Goal: Book appointment/travel/reservation

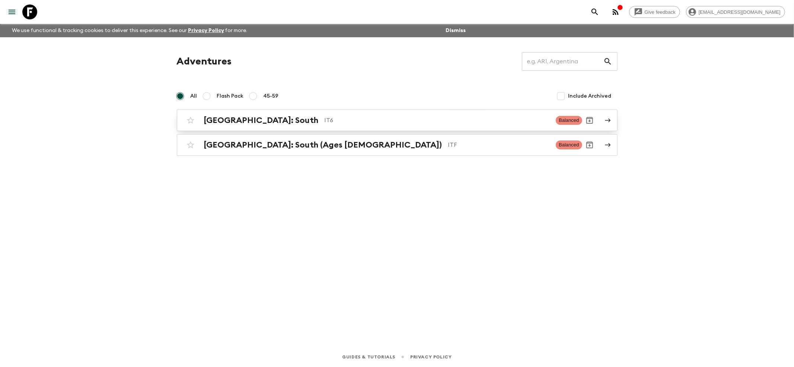
click at [221, 122] on h2 "[GEOGRAPHIC_DATA]: South" at bounding box center [261, 120] width 115 height 10
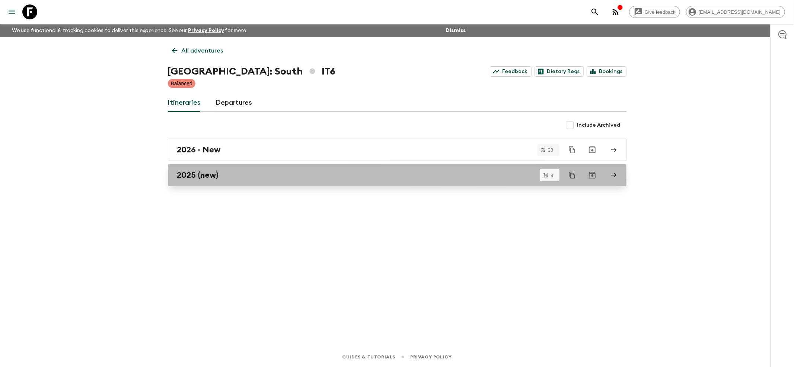
click at [208, 173] on h2 "2025 (new)" at bounding box center [198, 175] width 42 height 10
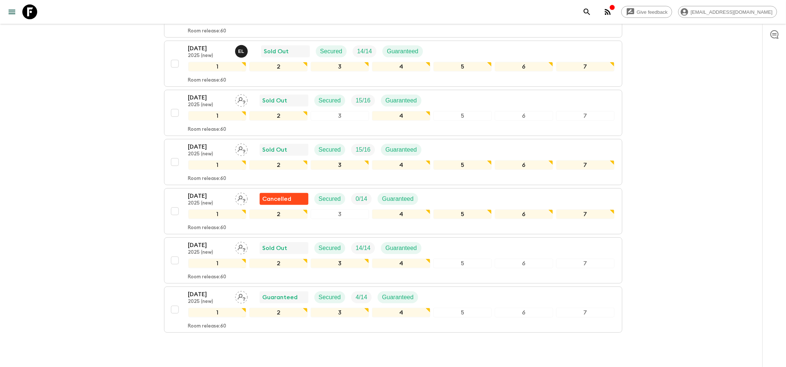
scroll to position [298, 0]
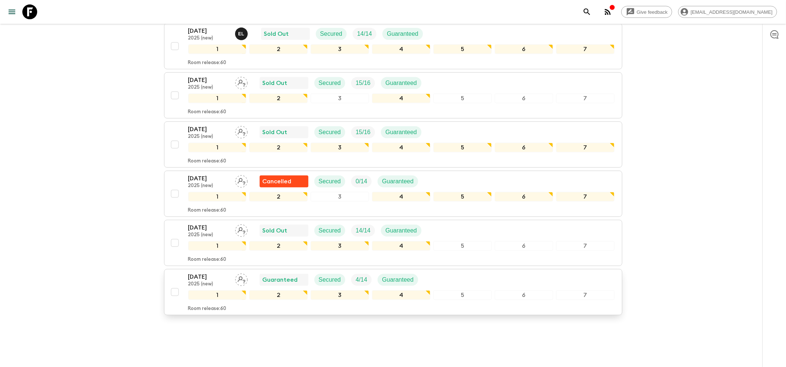
click at [222, 277] on div "[DATE] 2025 (new) Guaranteed Secured 4 / 14 Guaranteed 1 2 3 4 5 6 7 Room relea…" at bounding box center [401, 291] width 426 height 39
